Goal: Complete application form: Complete application form

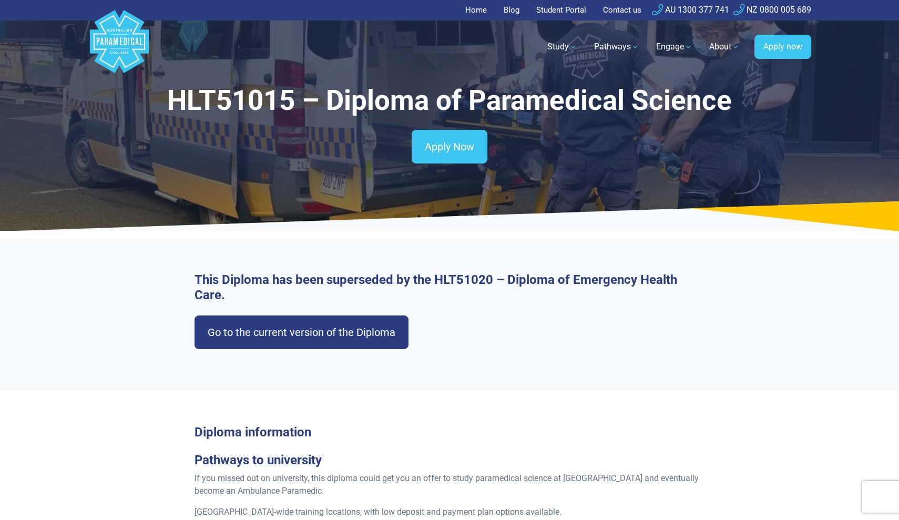
click at [503, 367] on div "This Diploma has been superseded by the HLT51020 – Diploma of Emergency Health …" at bounding box center [449, 315] width 736 height 152
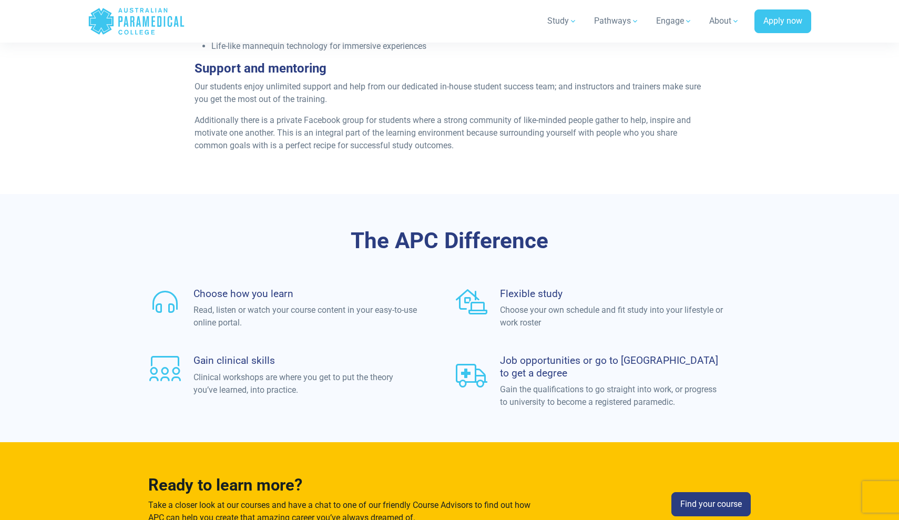
scroll to position [2965, 0]
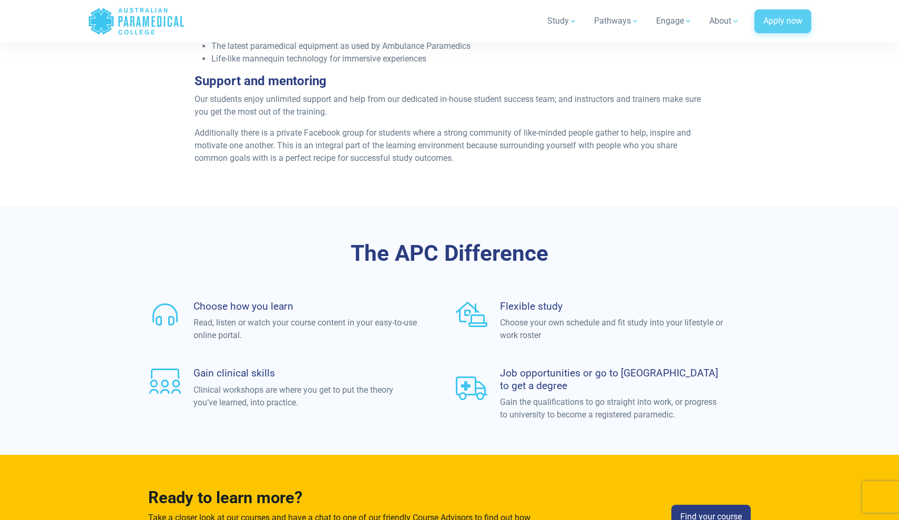
click at [783, 21] on link "Apply now" at bounding box center [782, 21] width 57 height 24
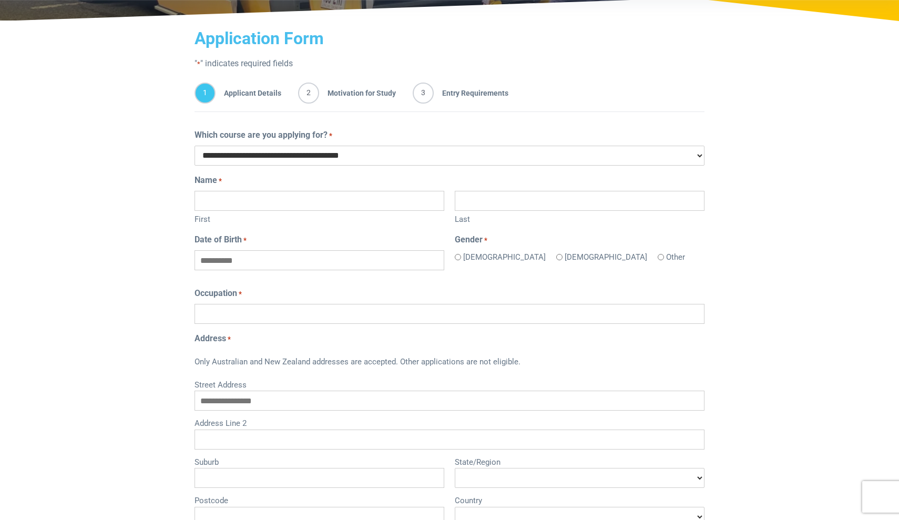
scroll to position [164, 0]
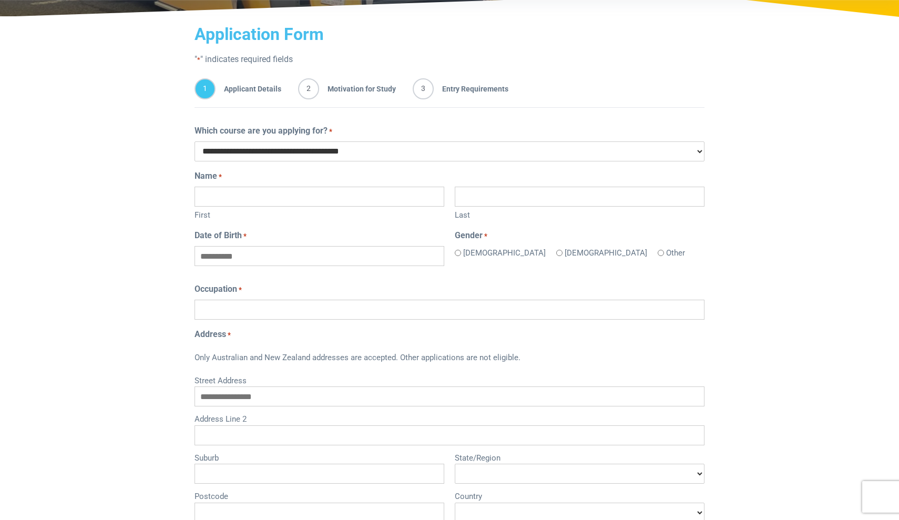
click at [274, 197] on input "First" at bounding box center [319, 197] width 250 height 20
type input "*"
click at [813, 84] on div "Home Blog Student Portal Contact us AU 1300 377 741 NZ 0800 005 689 .logo-block…" at bounding box center [449, 481] width 899 height 1290
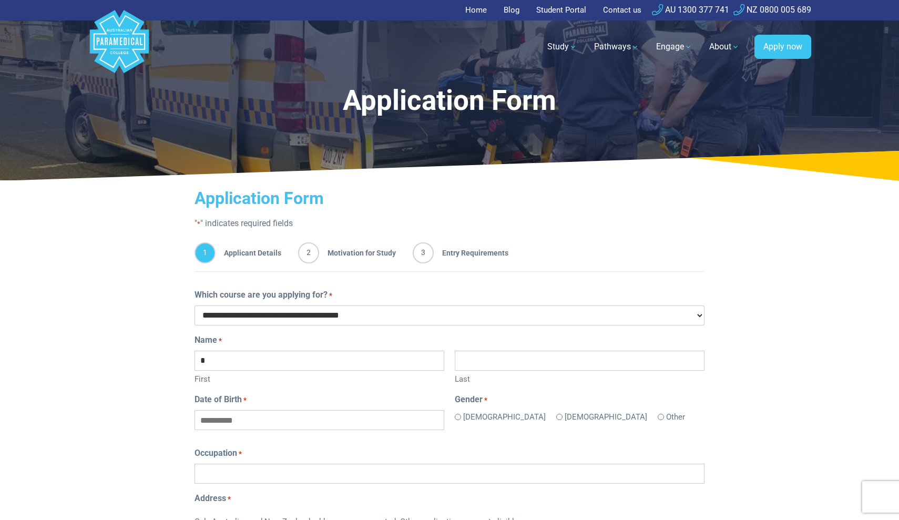
scroll to position [0, 0]
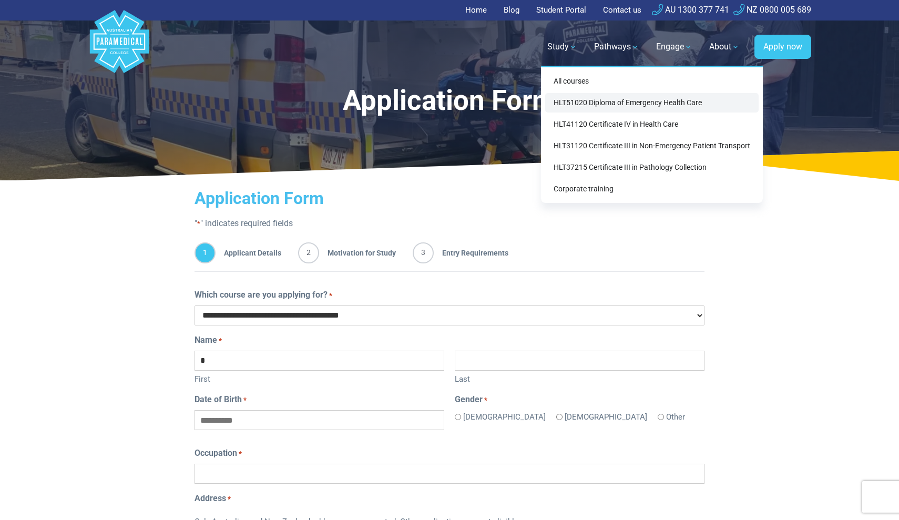
click at [612, 107] on link "HLT51020 Diploma of Emergency Health Care" at bounding box center [651, 102] width 213 height 19
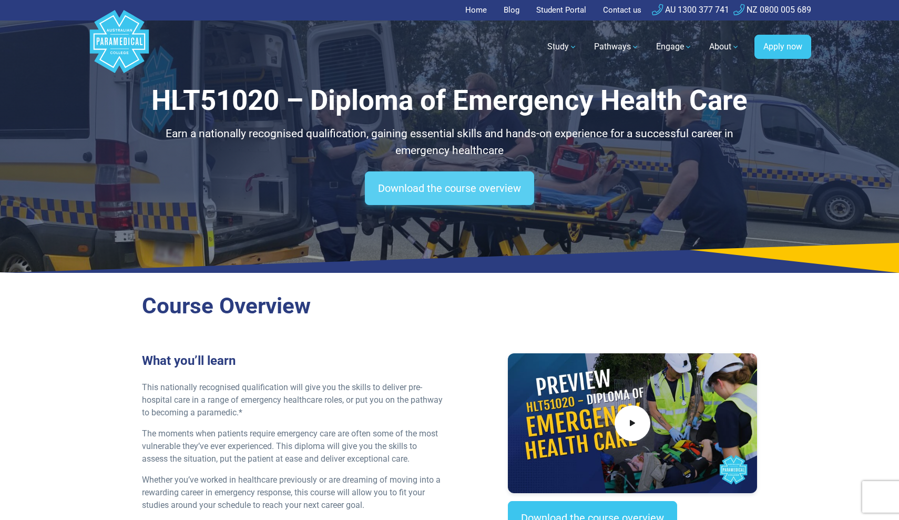
click at [447, 189] on link "Download the course overview" at bounding box center [449, 188] width 169 height 34
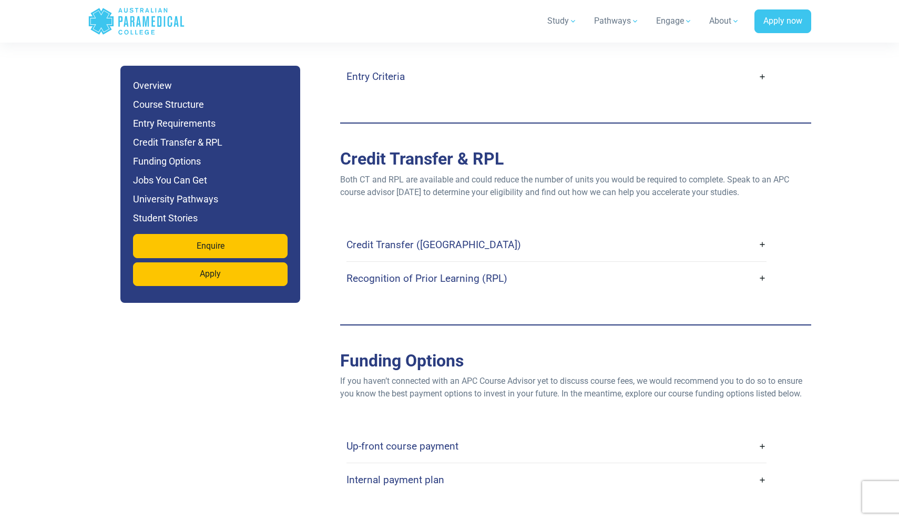
scroll to position [2977, 0]
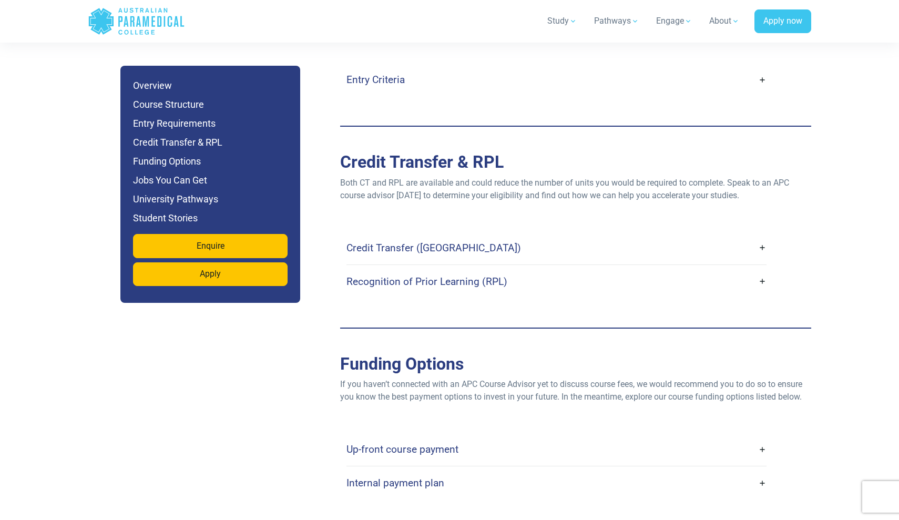
click at [491, 437] on link "Up-front course payment" at bounding box center [556, 449] width 420 height 25
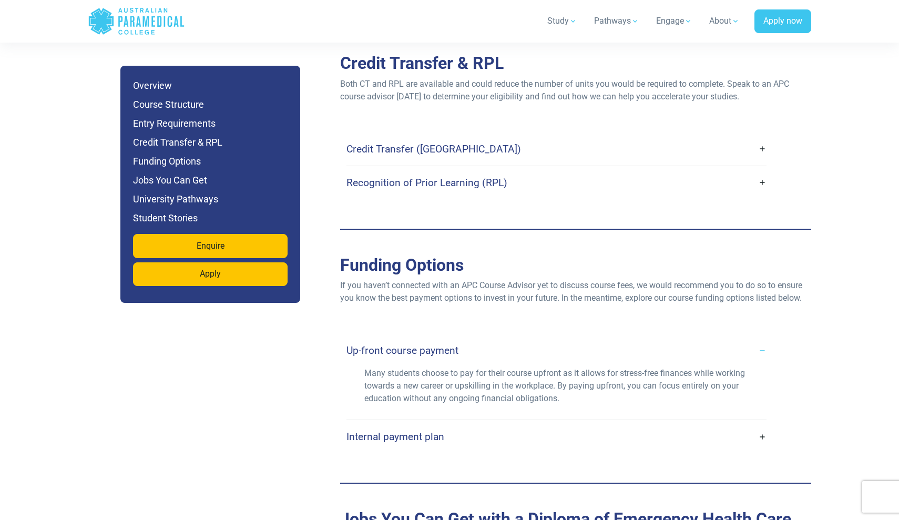
scroll to position [3077, 0]
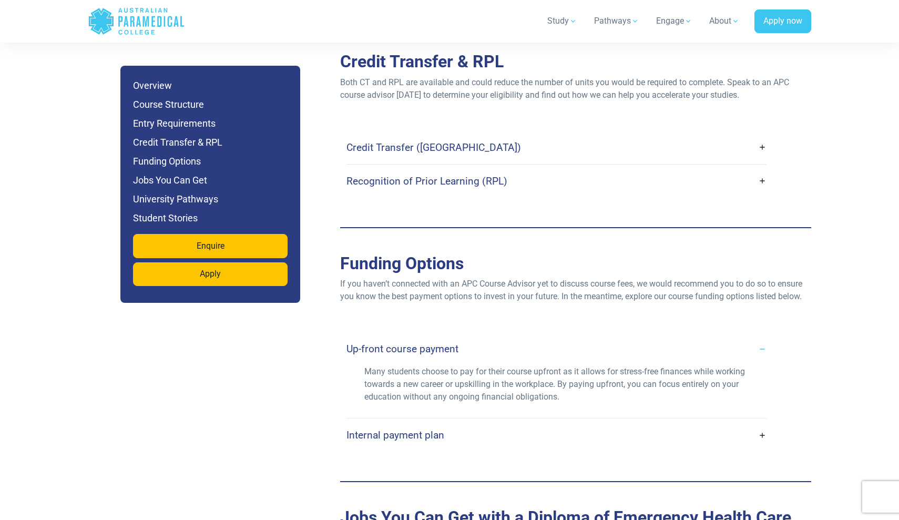
click at [712, 423] on link "Internal payment plan" at bounding box center [556, 435] width 420 height 25
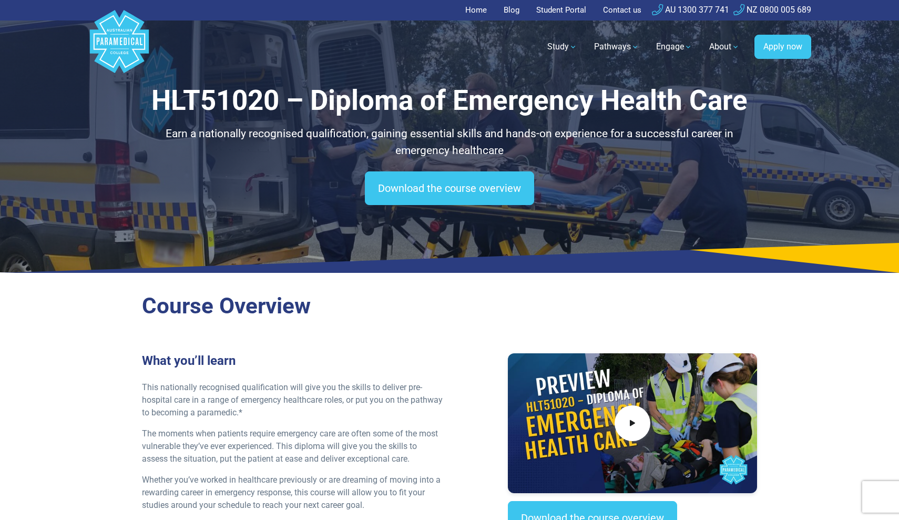
scroll to position [0, 0]
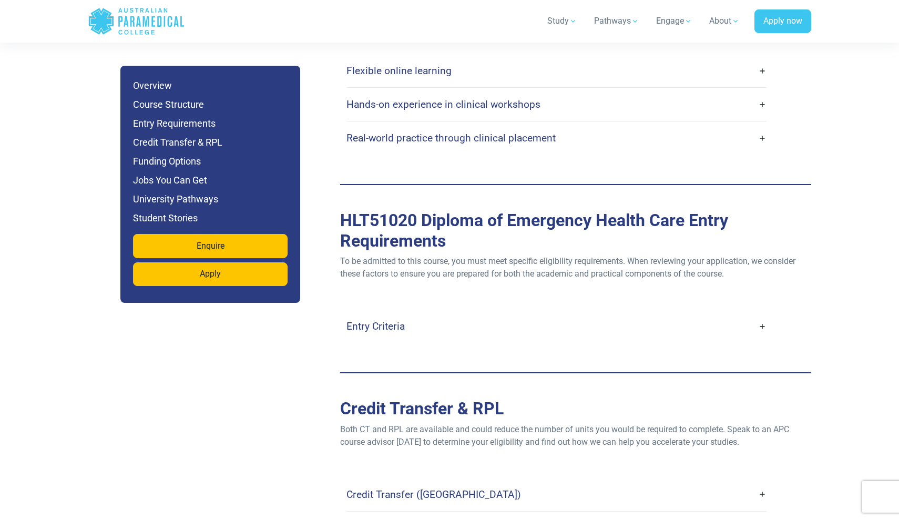
scroll to position [2740, 0]
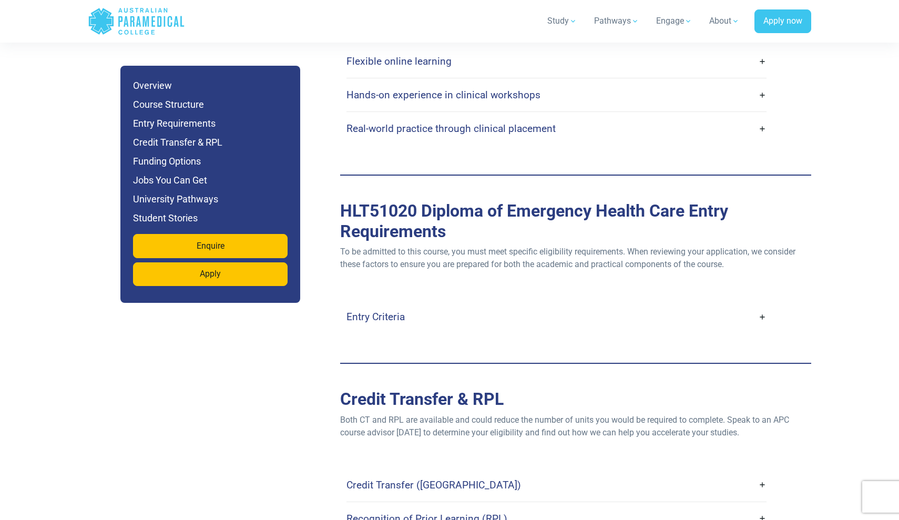
click at [589, 304] on link "Entry Criteria" at bounding box center [556, 316] width 420 height 25
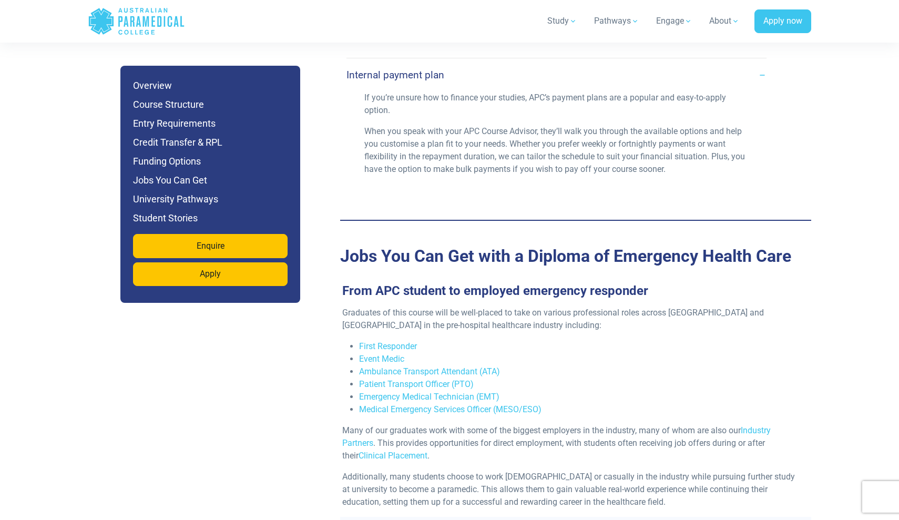
scroll to position [3848, 0]
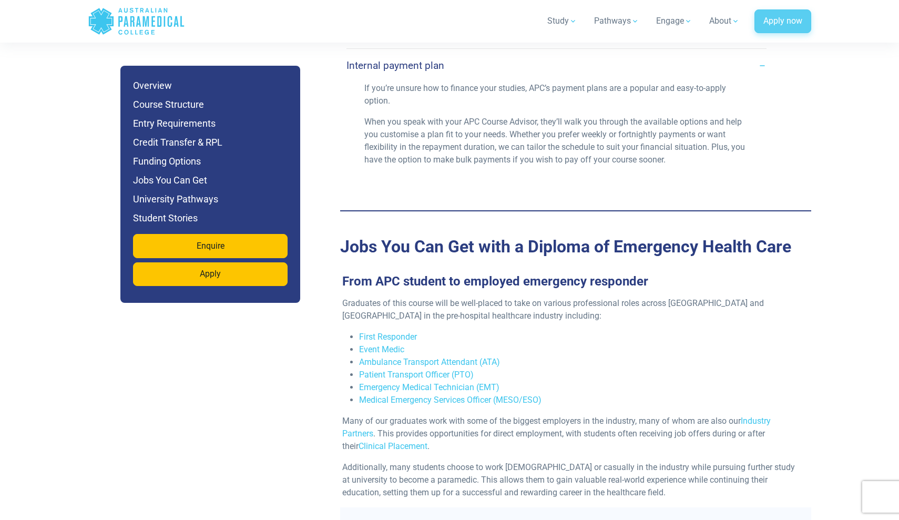
click at [788, 23] on link "Apply now" at bounding box center [782, 21] width 57 height 24
